Goal: Check status: Check status

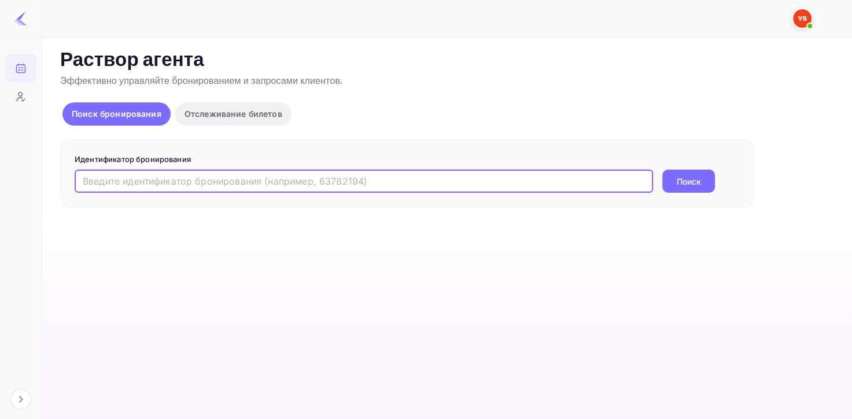
paste input "9215949"
type input "9215949"
click at [677, 182] on ya-tr-span "Поиск" at bounding box center [689, 181] width 24 height 12
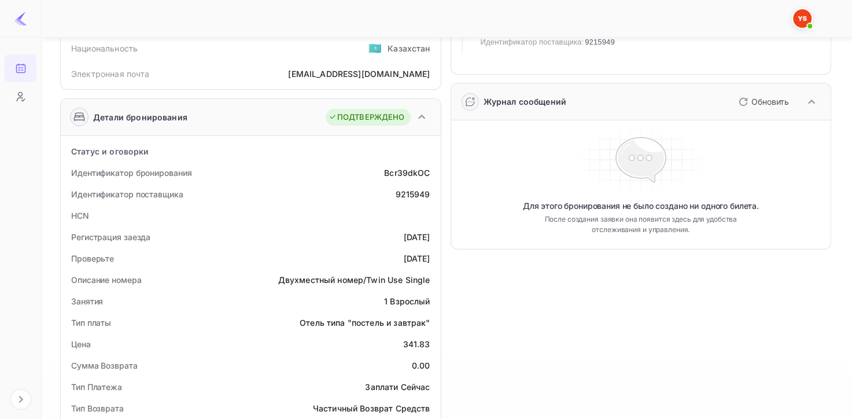
scroll to position [116, 0]
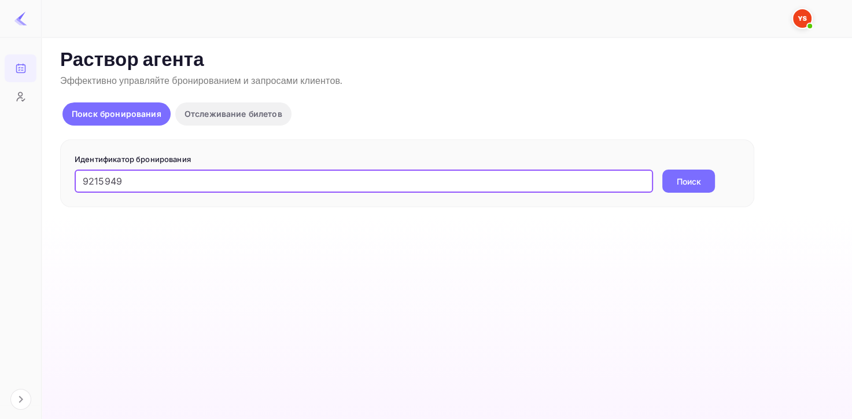
type input "9215949"
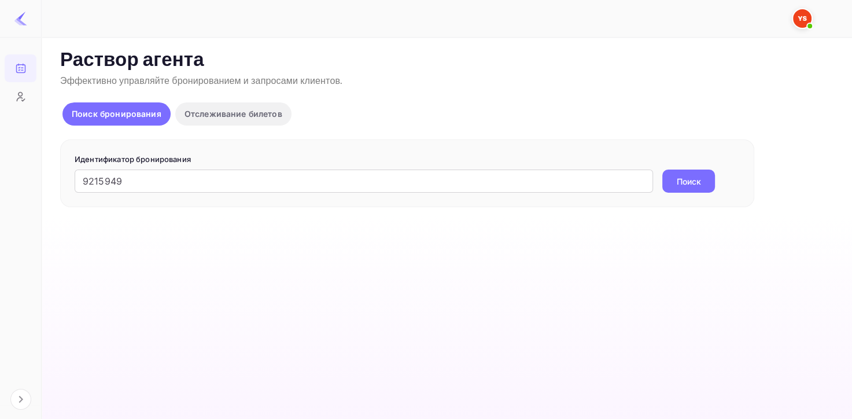
click at [684, 178] on ya-tr-span "Поиск" at bounding box center [689, 181] width 24 height 12
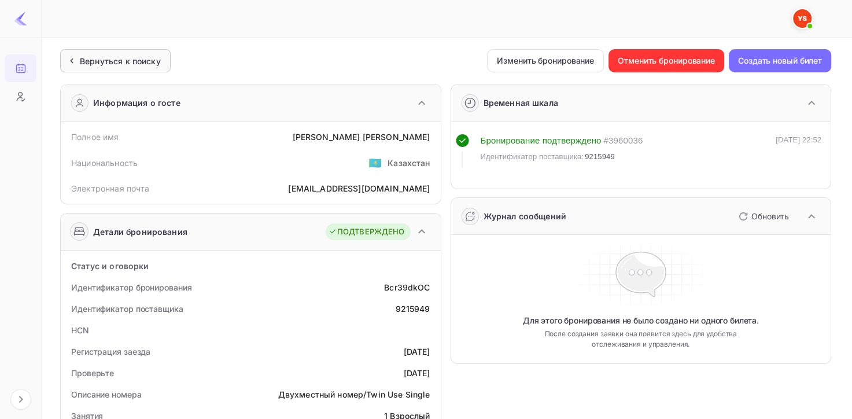
click at [78, 58] on div "Вернуться к поиску" at bounding box center [112, 61] width 95 height 12
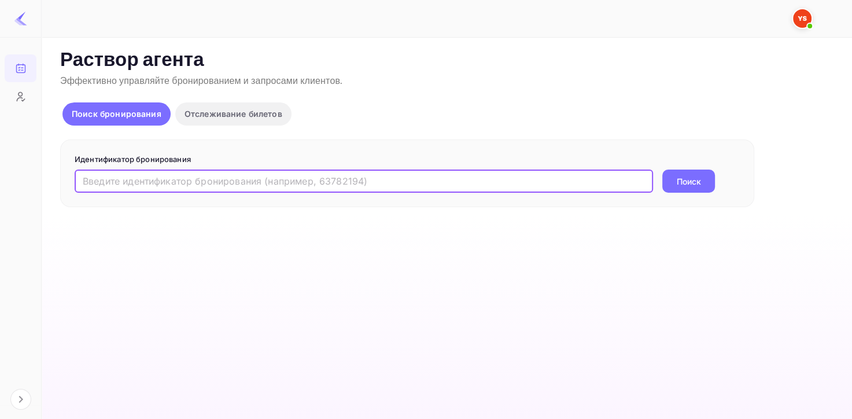
paste input "9215949"
type input "9215949"
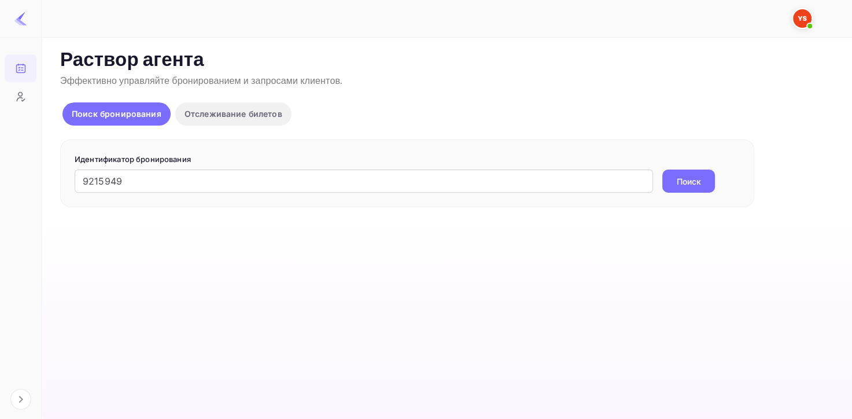
click at [699, 185] on ya-tr-span "Поиск" at bounding box center [689, 181] width 24 height 12
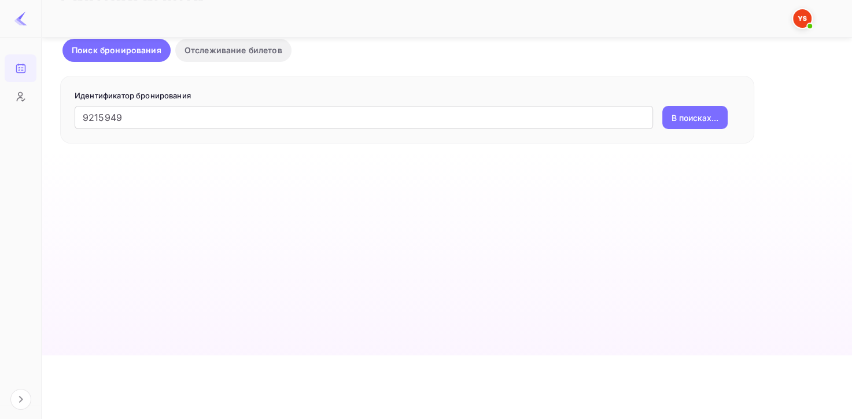
scroll to position [67, 0]
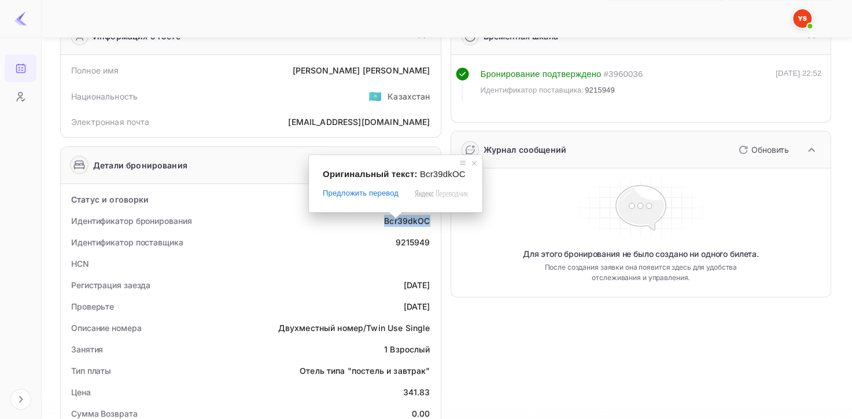
drag, startPoint x: 384, startPoint y: 220, endPoint x: 429, endPoint y: 220, distance: 44.5
click at [429, 220] on ya-tr-span "Bcr39dkOC" at bounding box center [407, 221] width 46 height 10
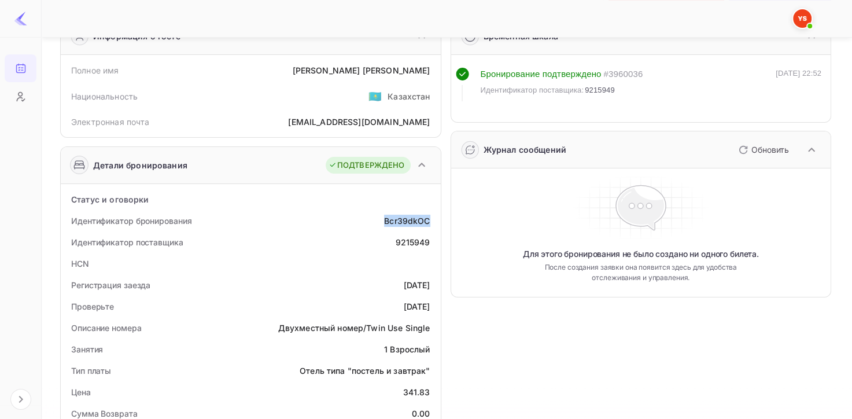
copy ya-tr-span "Bcr39dkOC"
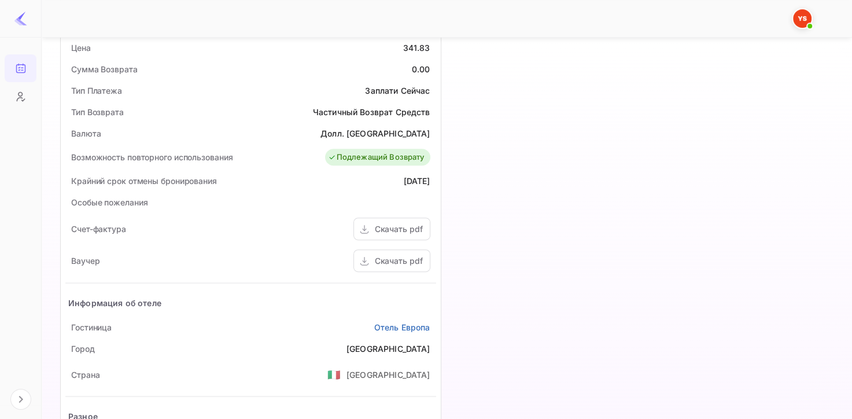
scroll to position [414, 0]
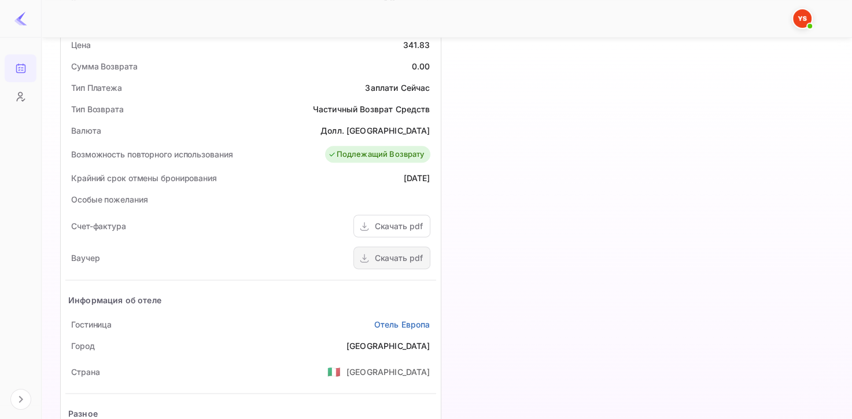
click at [409, 263] on div "Скачать pdf" at bounding box center [399, 258] width 48 height 12
